Goal: Task Accomplishment & Management: Manage account settings

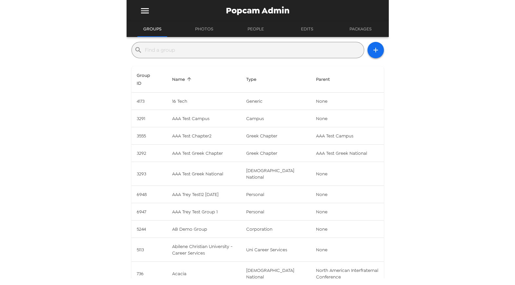
click at [191, 49] on input "text" at bounding box center [253, 50] width 216 height 10
click at [208, 53] on input "text" at bounding box center [253, 50] width 216 height 10
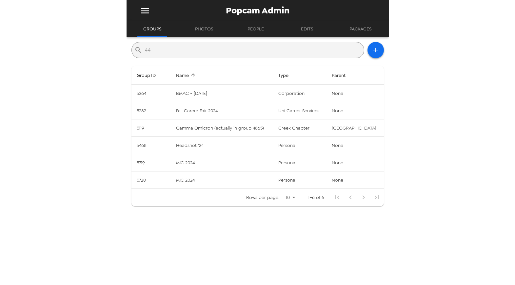
type input "4"
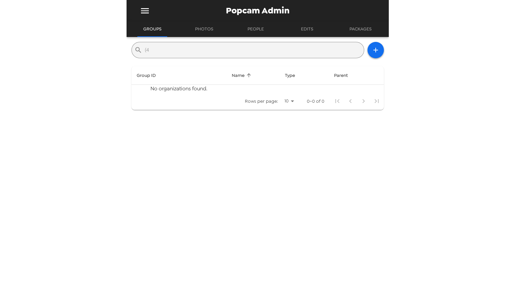
type input "("
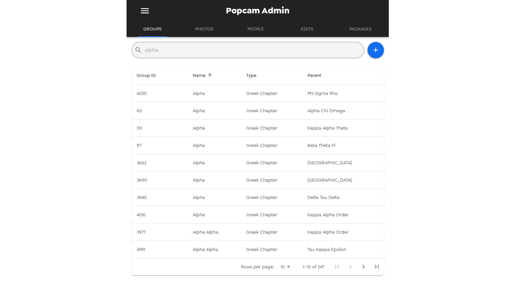
type input "Alpha Sigma Alpha"
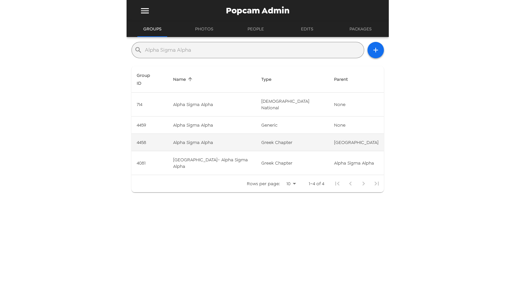
click at [195, 134] on td "Alpha Sigma Alpha" at bounding box center [212, 142] width 88 height 17
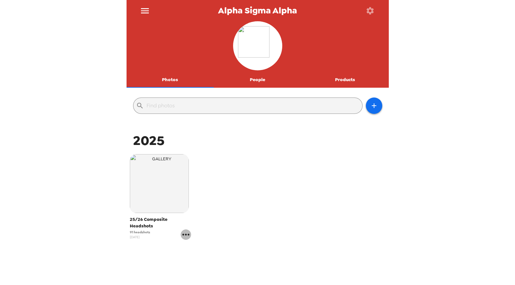
click at [187, 234] on icon "gallery menu" at bounding box center [185, 235] width 7 height 2
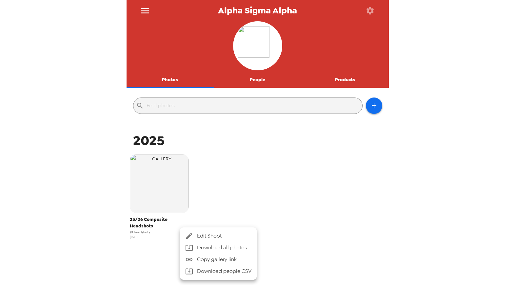
click at [198, 273] on li "Download people CSV" at bounding box center [218, 272] width 77 height 12
click at [241, 170] on div at bounding box center [257, 142] width 515 height 285
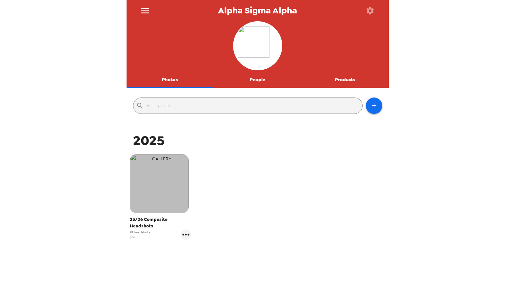
click at [162, 185] on img "button" at bounding box center [159, 183] width 59 height 59
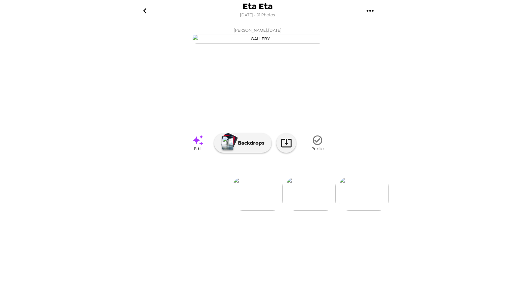
click at [373, 9] on icon "gallery menu" at bounding box center [370, 11] width 10 height 10
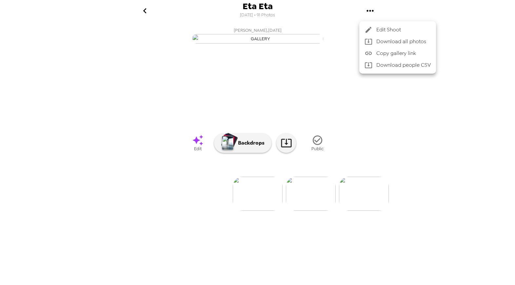
click at [371, 100] on div at bounding box center [257, 142] width 515 height 285
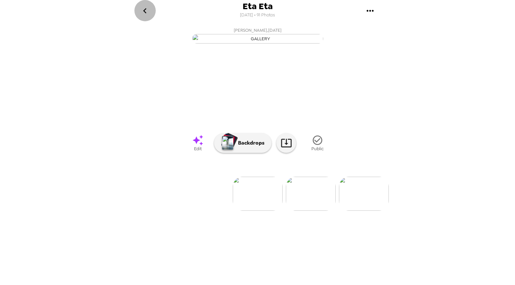
click at [144, 9] on icon "go back" at bounding box center [145, 11] width 10 height 10
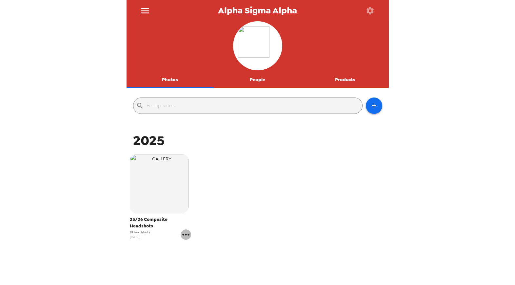
click at [185, 234] on icon "gallery menu" at bounding box center [185, 235] width 7 height 2
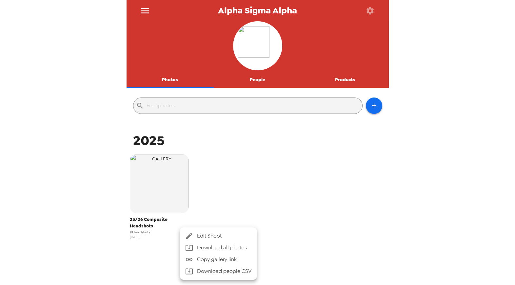
click at [252, 189] on div at bounding box center [257, 142] width 515 height 285
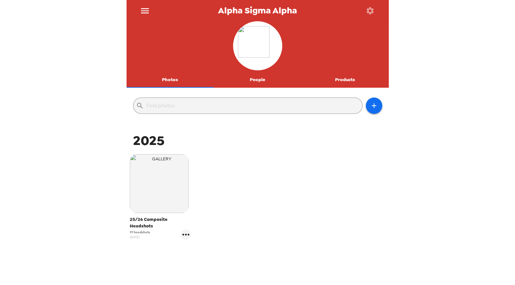
click at [262, 81] on button "People" at bounding box center [257, 80] width 87 height 16
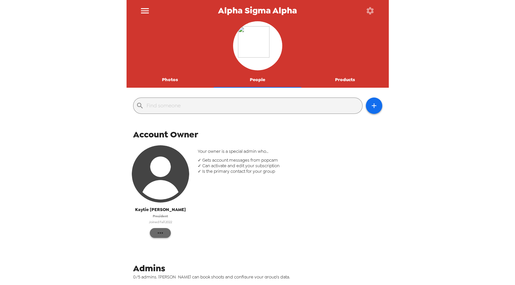
click at [162, 235] on icon "button" at bounding box center [160, 233] width 8 height 8
click at [254, 213] on div at bounding box center [257, 142] width 515 height 285
click at [373, 13] on icon "button" at bounding box center [369, 10] width 9 height 9
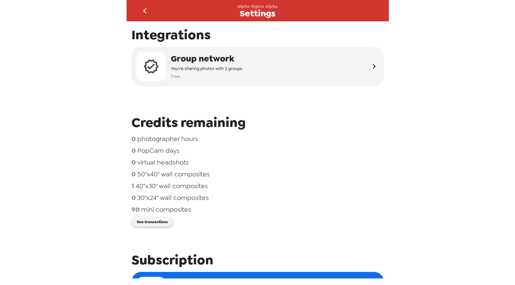
click at [145, 4] on button "go back" at bounding box center [144, 10] width 21 height 21
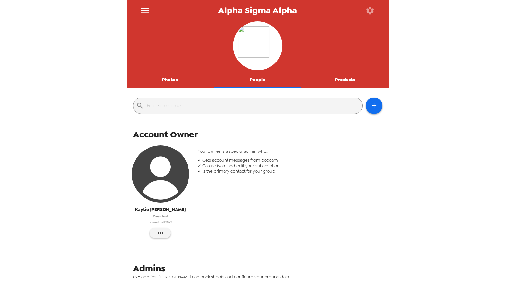
click at [142, 8] on icon "menu" at bounding box center [145, 11] width 10 height 10
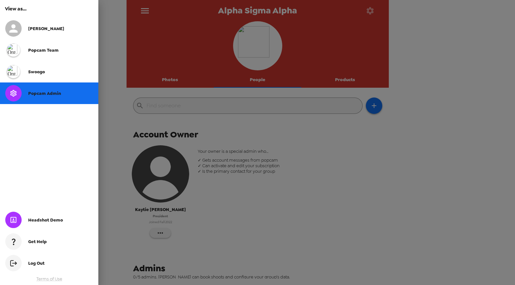
click at [142, 8] on div at bounding box center [257, 142] width 515 height 285
